Goal: Task Accomplishment & Management: Manage account settings

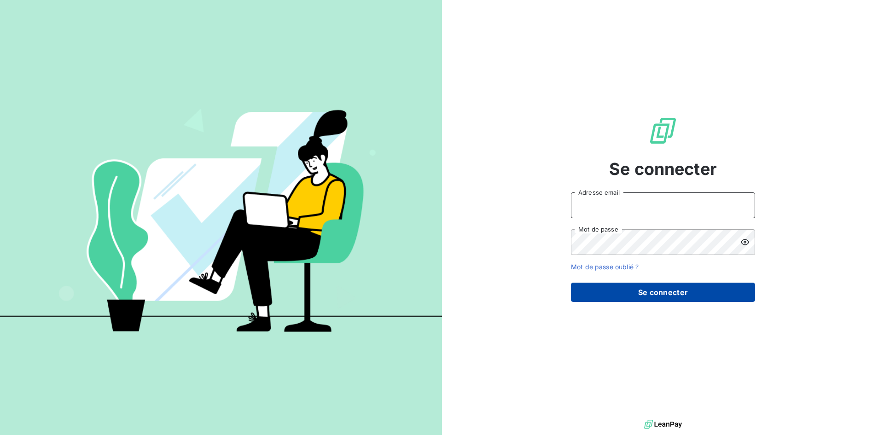
type input "[EMAIL_ADDRESS][DOMAIN_NAME]"
click at [613, 294] on button "Se connecter" at bounding box center [663, 292] width 184 height 19
